Goal: Use online tool/utility: Utilize a website feature to perform a specific function

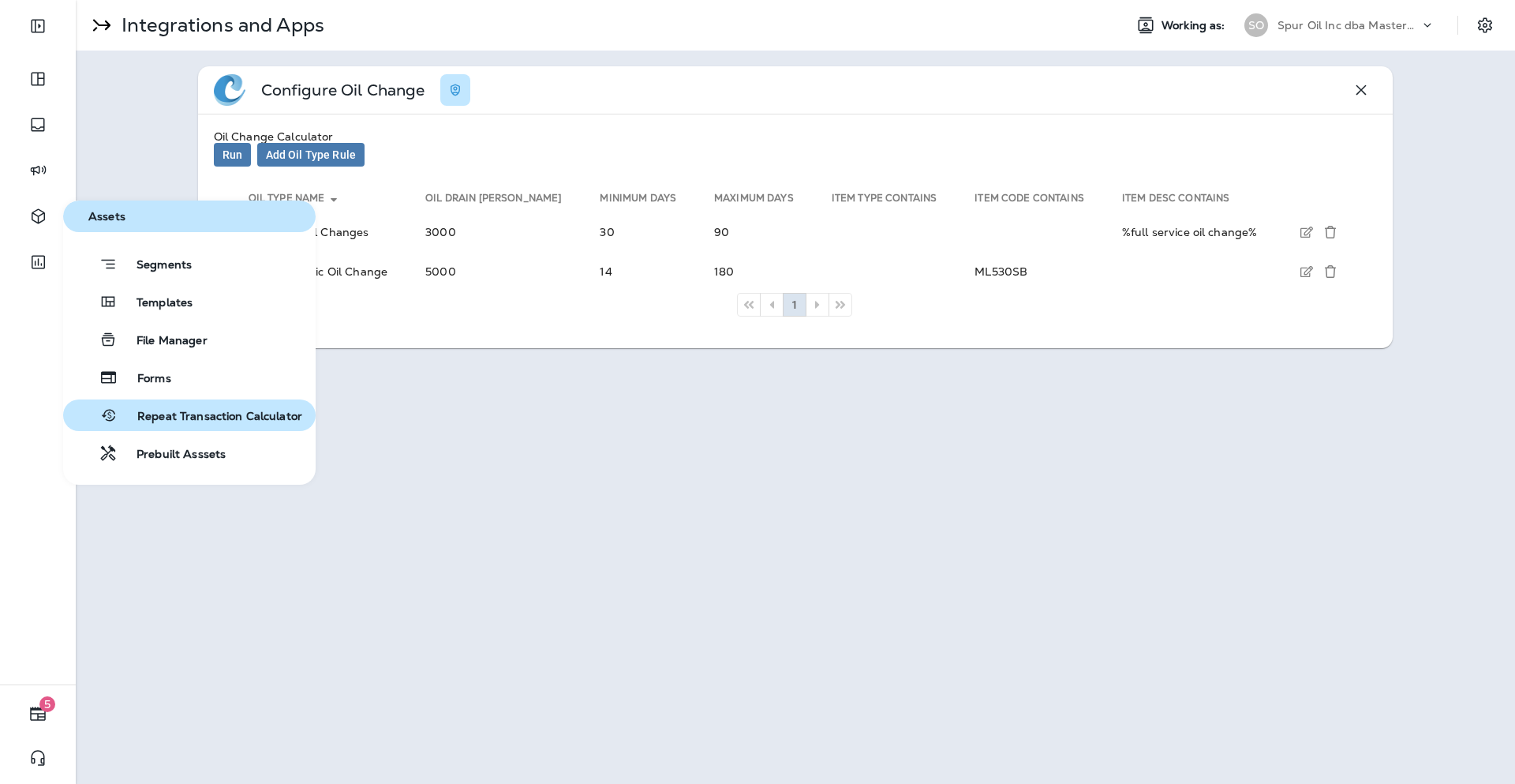
click at [204, 405] on button "Repeat Transaction Calculator" at bounding box center [189, 415] width 253 height 31
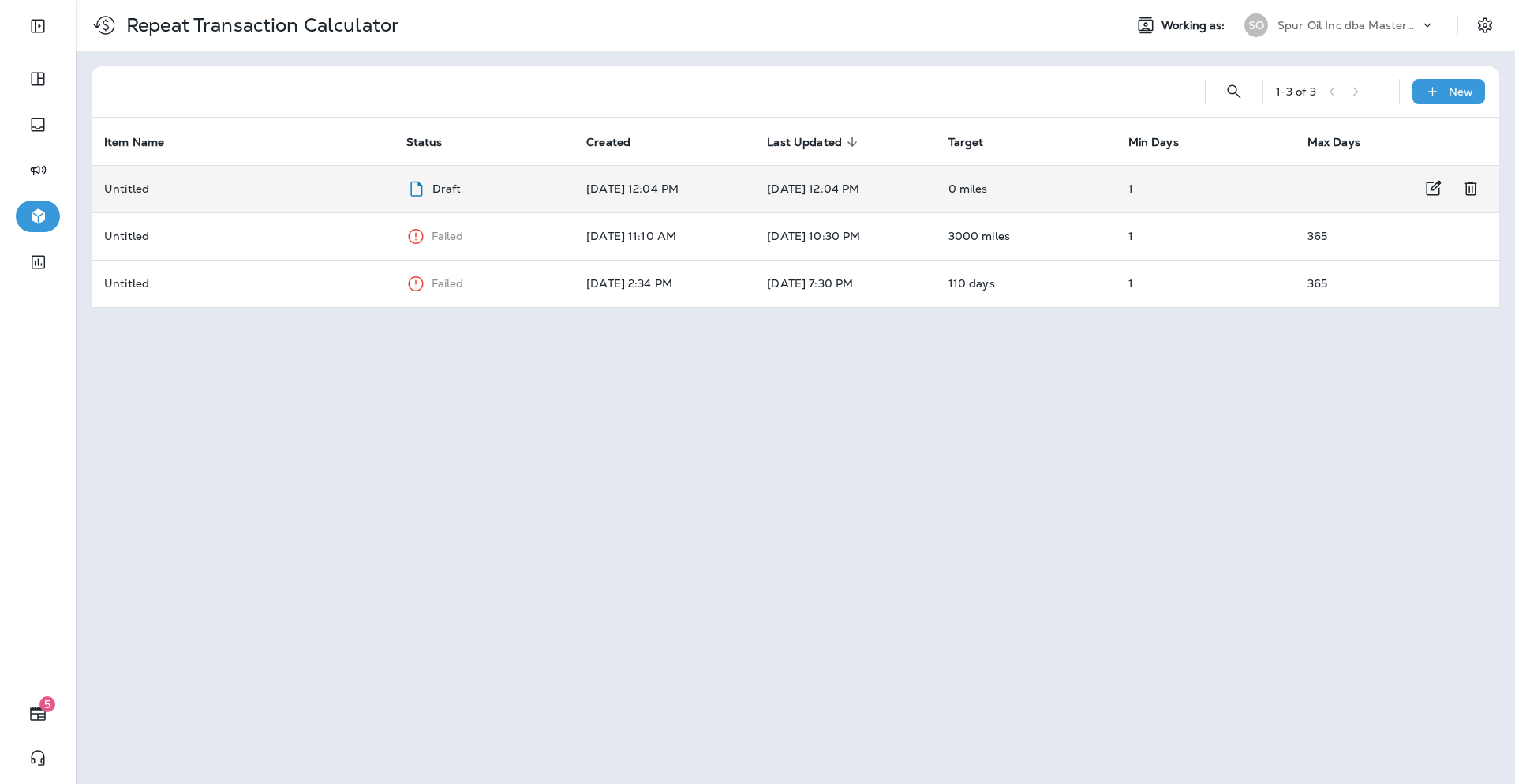
click at [384, 199] on td "Untitled" at bounding box center [243, 188] width 303 height 47
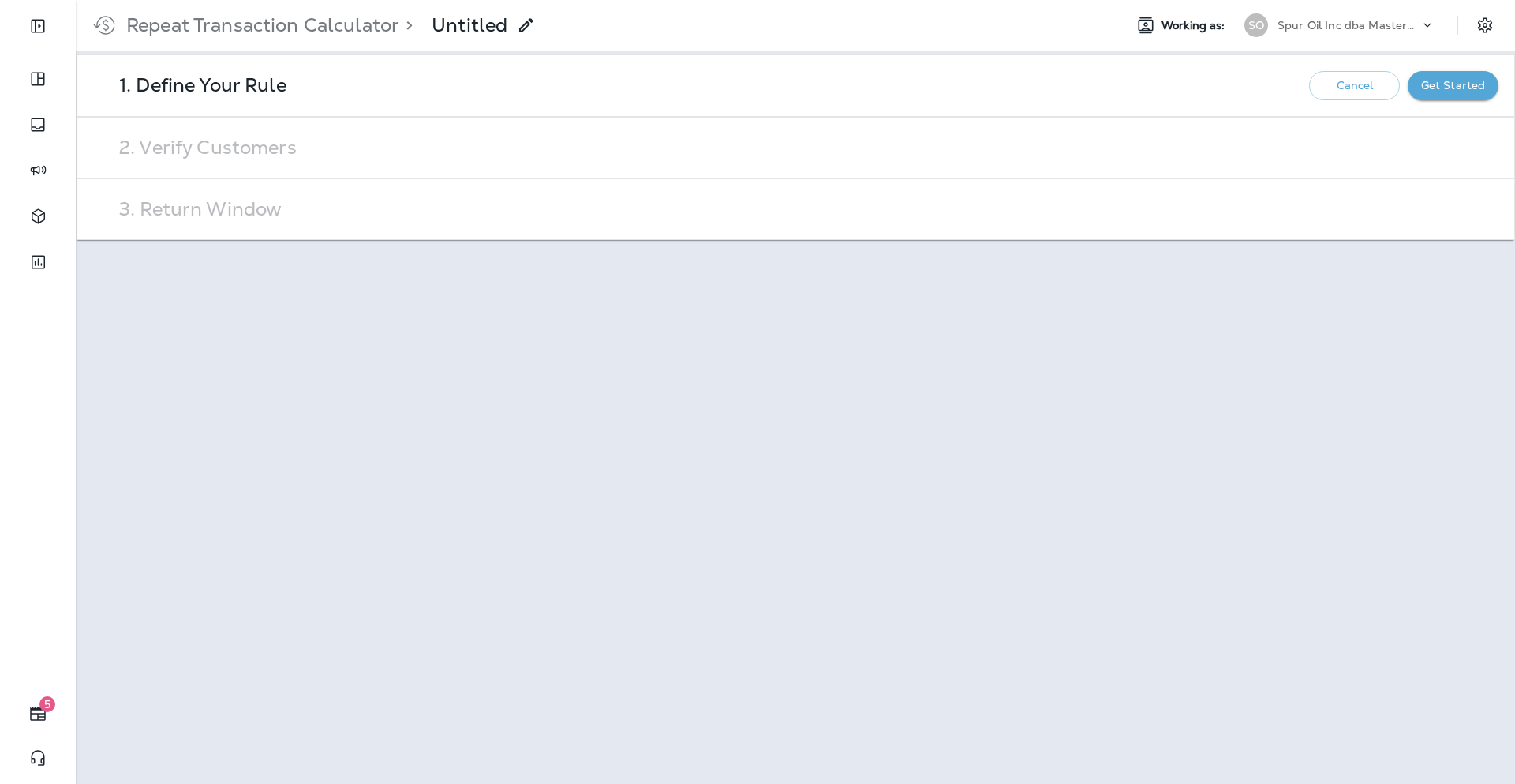
click at [601, 88] on div "1. Define Your Rule Cancel Get Started" at bounding box center [795, 85] width 1438 height 60
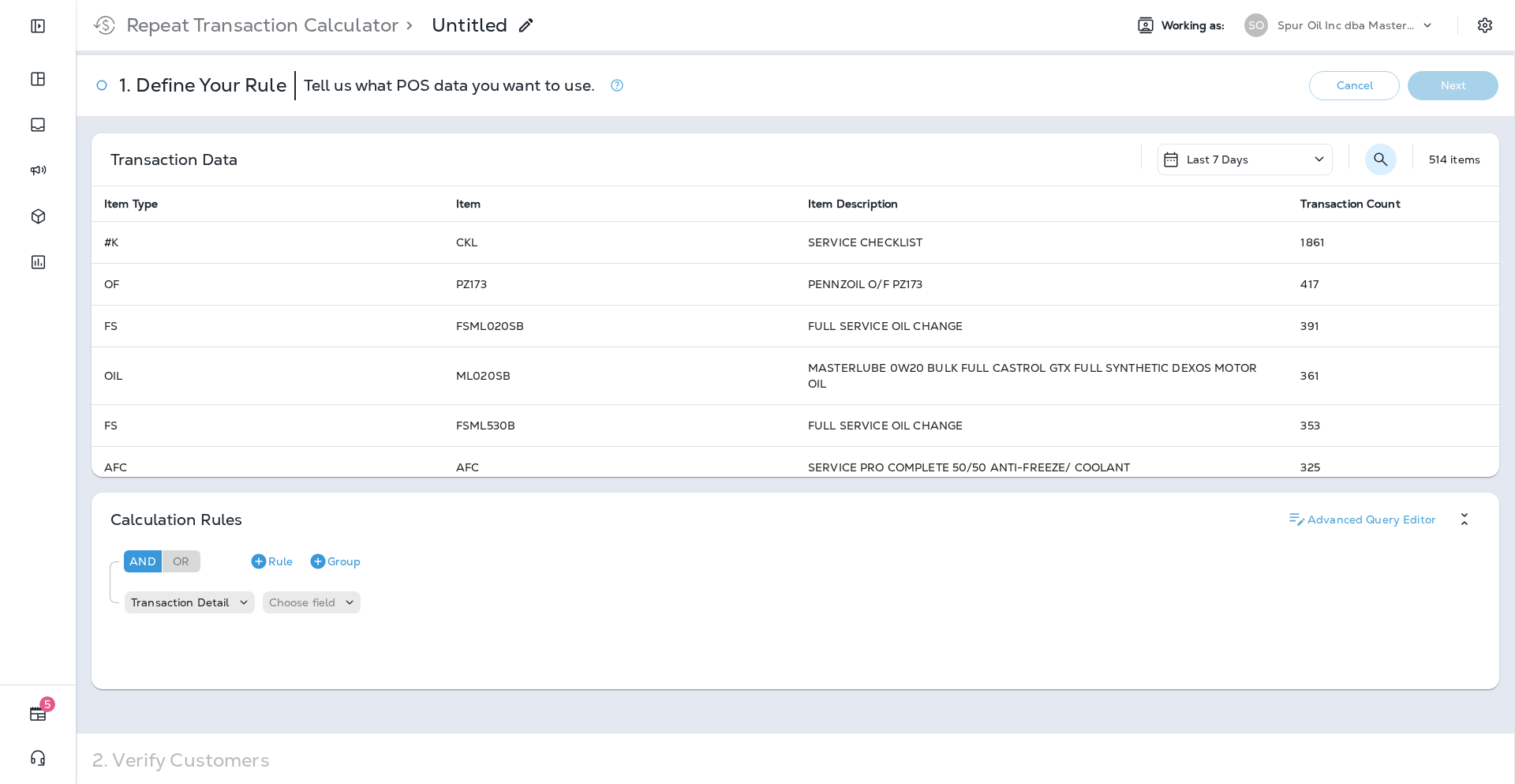
click at [1374, 158] on icon "Search" at bounding box center [1381, 159] width 14 height 14
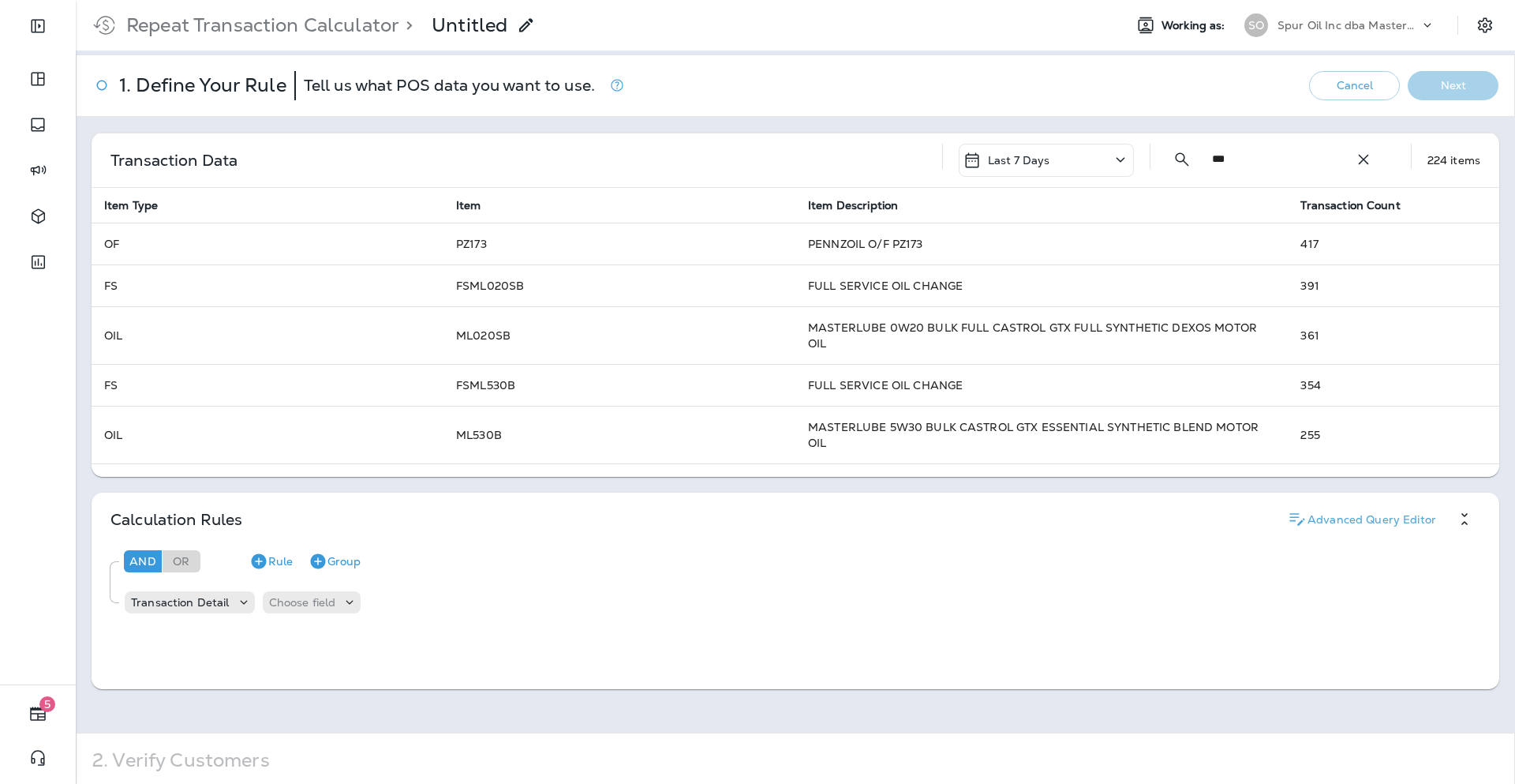
type input "***"
click at [856, 161] on div "Transaction Data Last 7 Days ​ *** ​ ​ 224 items" at bounding box center [795, 160] width 1408 height 56
drag, startPoint x: 502, startPoint y: 287, endPoint x: 526, endPoint y: 286, distance: 24.0
click at [526, 286] on td "FSML020SB" at bounding box center [619, 285] width 352 height 42
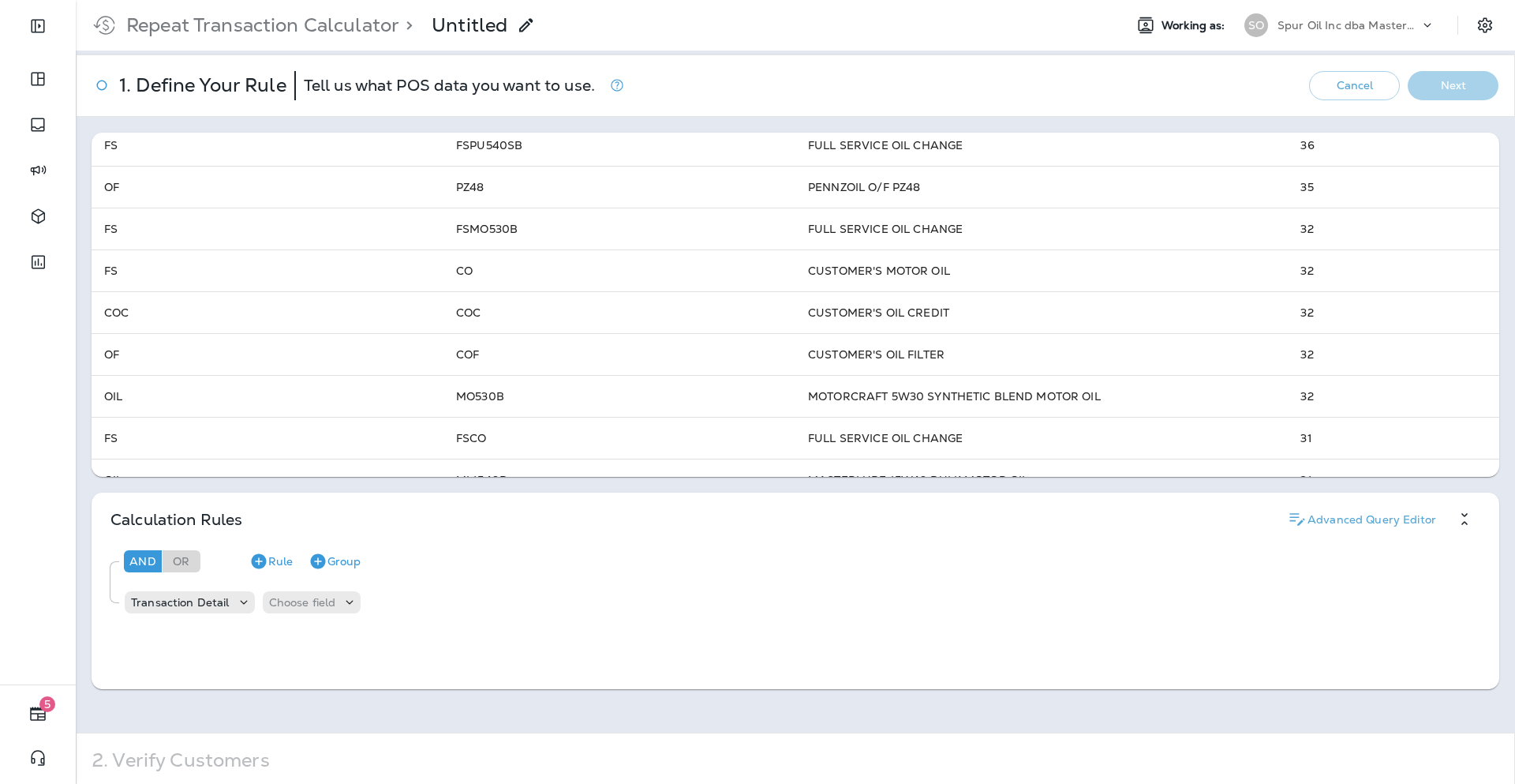
scroll to position [1046, 0]
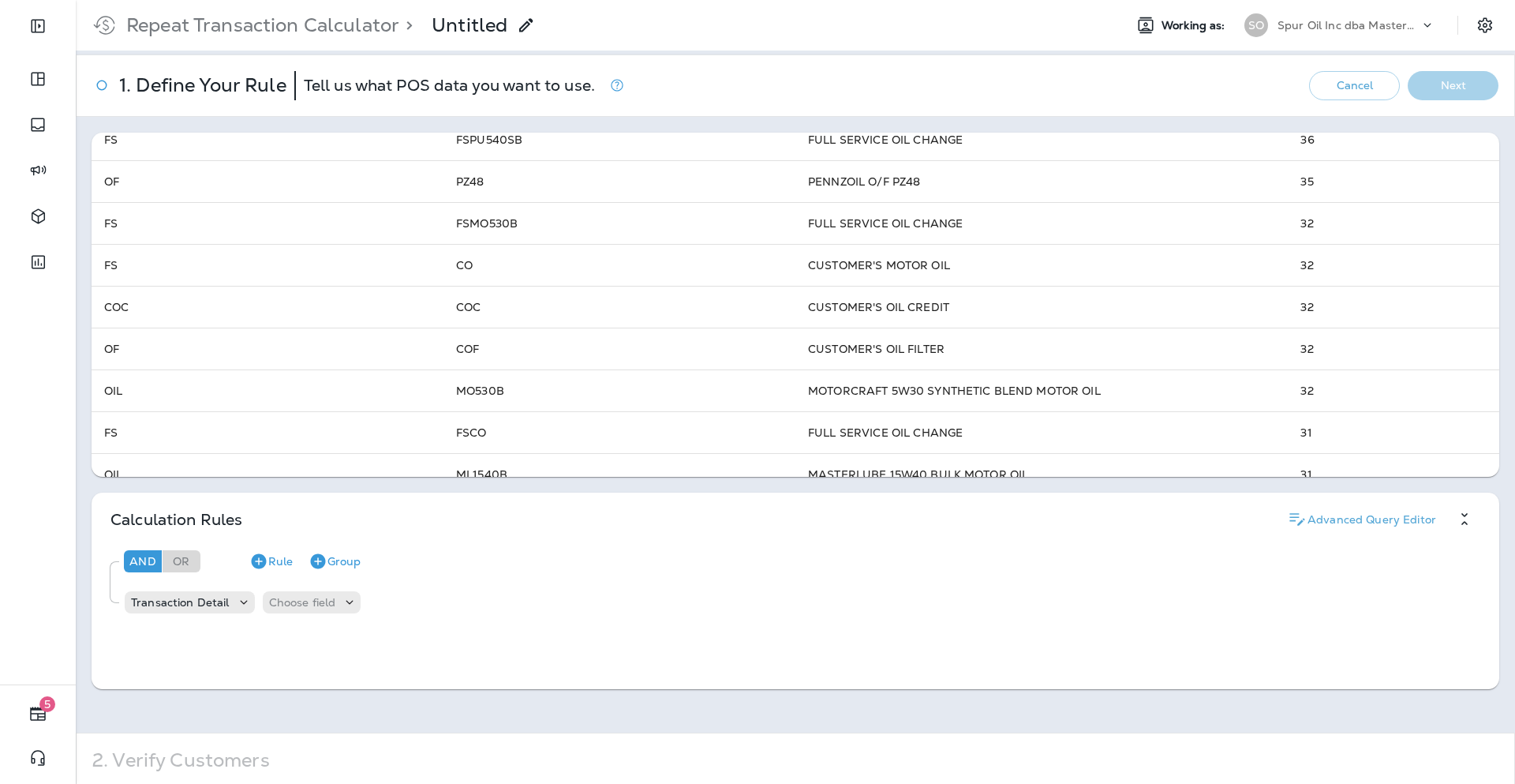
click at [1476, 23] on icon "Settings" at bounding box center [1485, 26] width 19 height 19
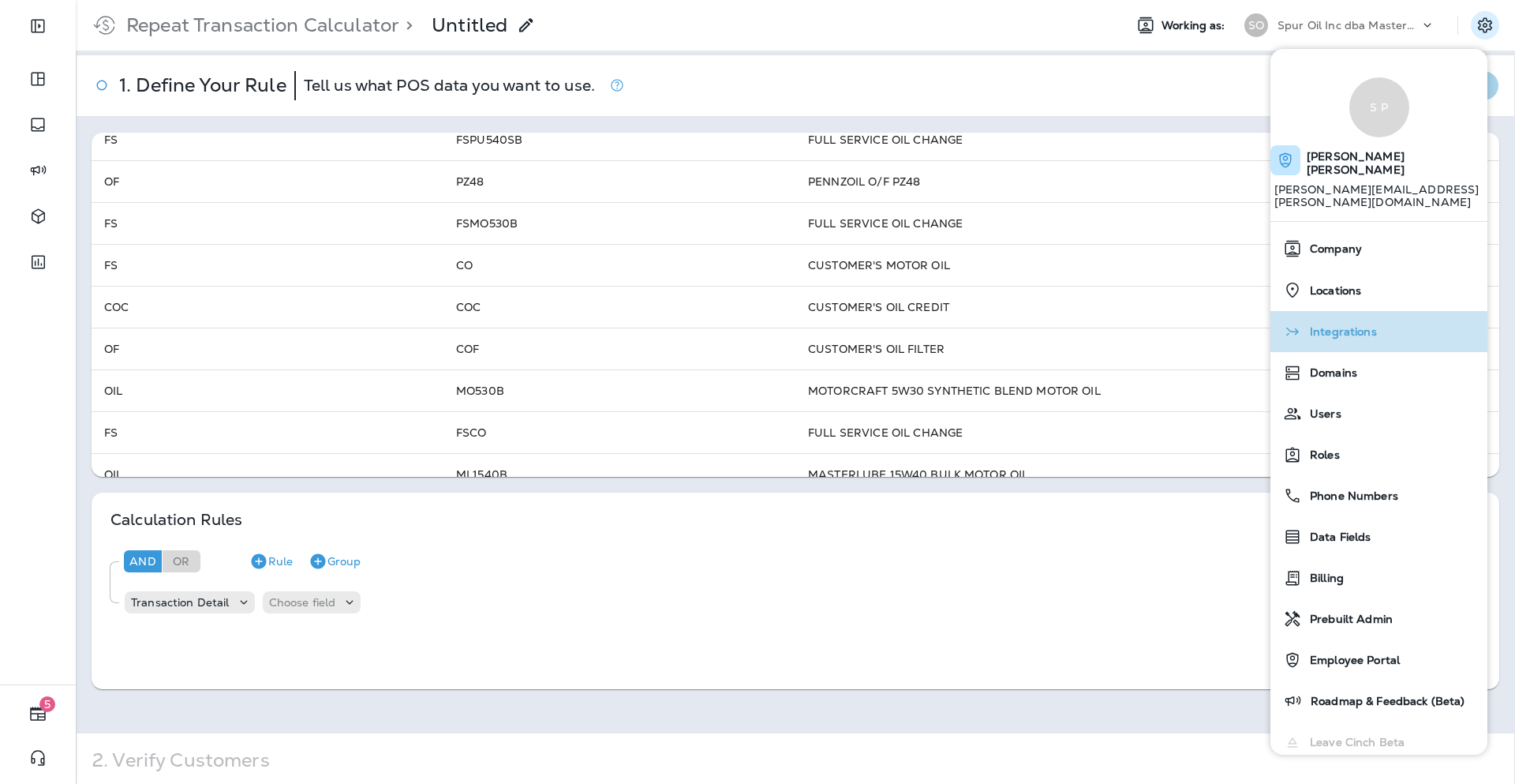
click at [1405, 316] on div "Integrations" at bounding box center [1379, 331] width 204 height 31
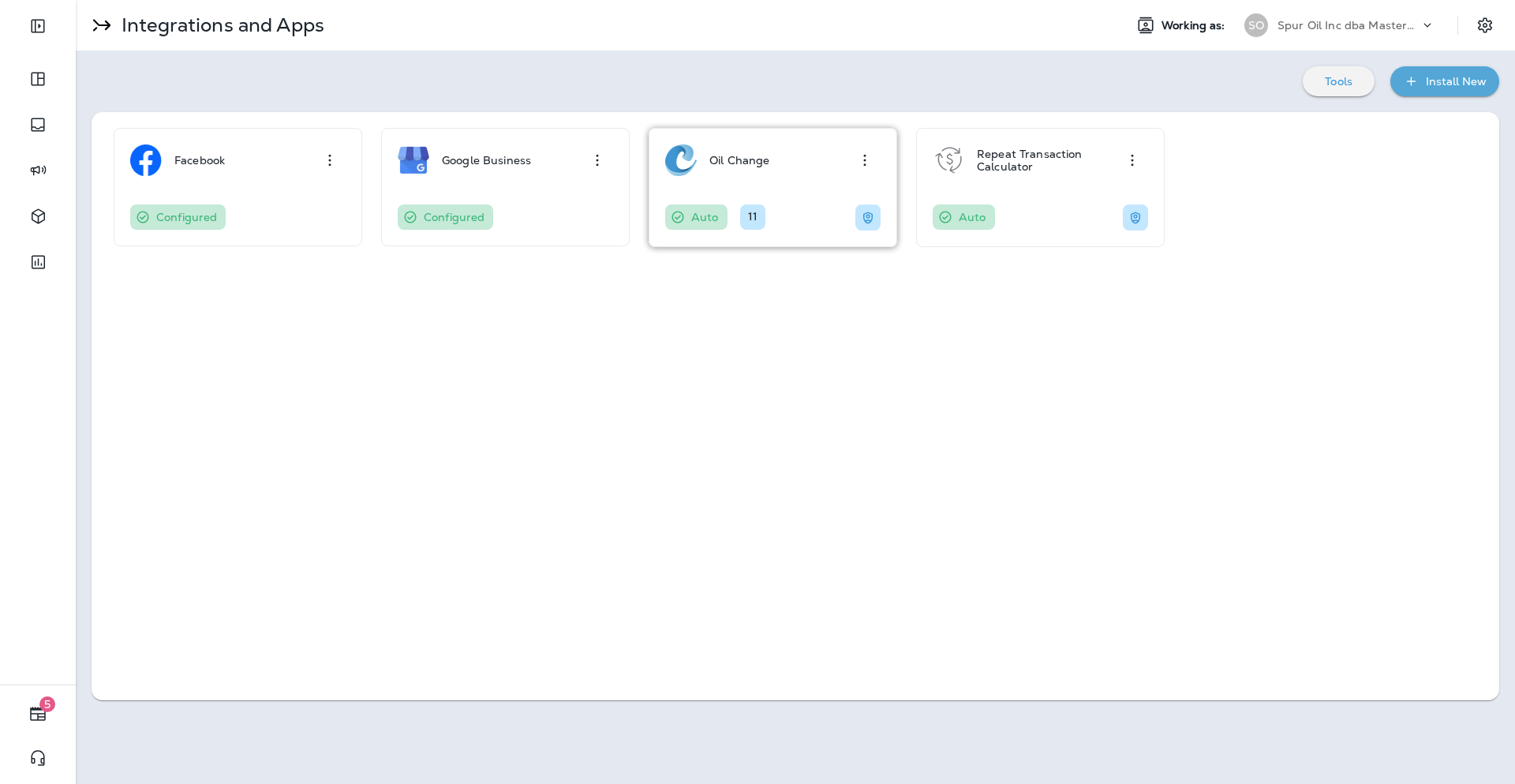
click at [756, 171] on div "Oil Change" at bounding box center [739, 159] width 60 height 31
